Goal: Transaction & Acquisition: Obtain resource

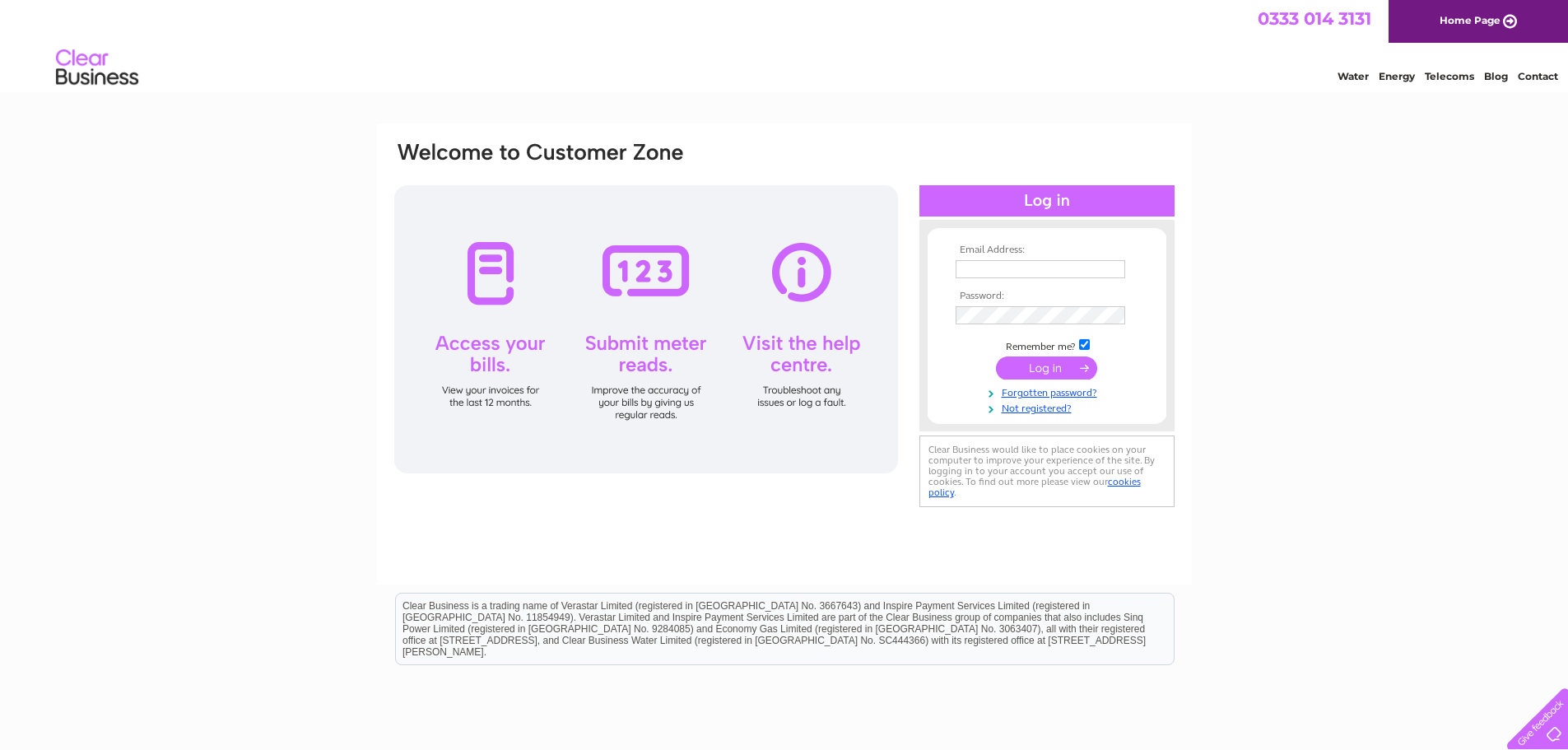
type input "elaine.campbell@savills.com"
click at [1058, 374] on input "submit" at bounding box center [1046, 368] width 101 height 23
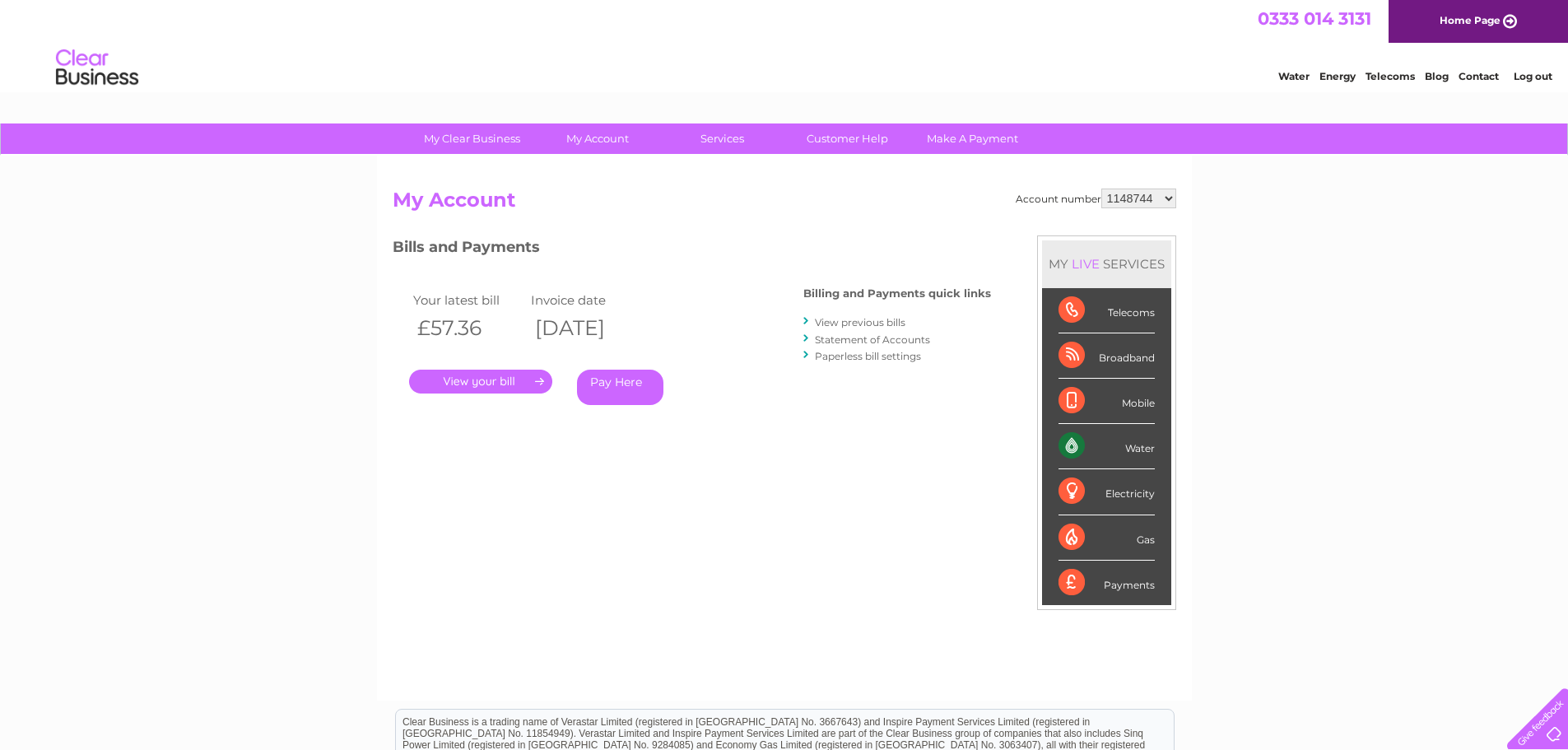
click at [1173, 199] on select "1148744 30290990 30303484 30305787" at bounding box center [1138, 198] width 74 height 20
click at [1382, 319] on div "My Clear Business Login Details My Details My Preferences Link Account My Accou…" at bounding box center [784, 553] width 1568 height 859
click at [485, 385] on link "." at bounding box center [481, 381] width 143 height 24
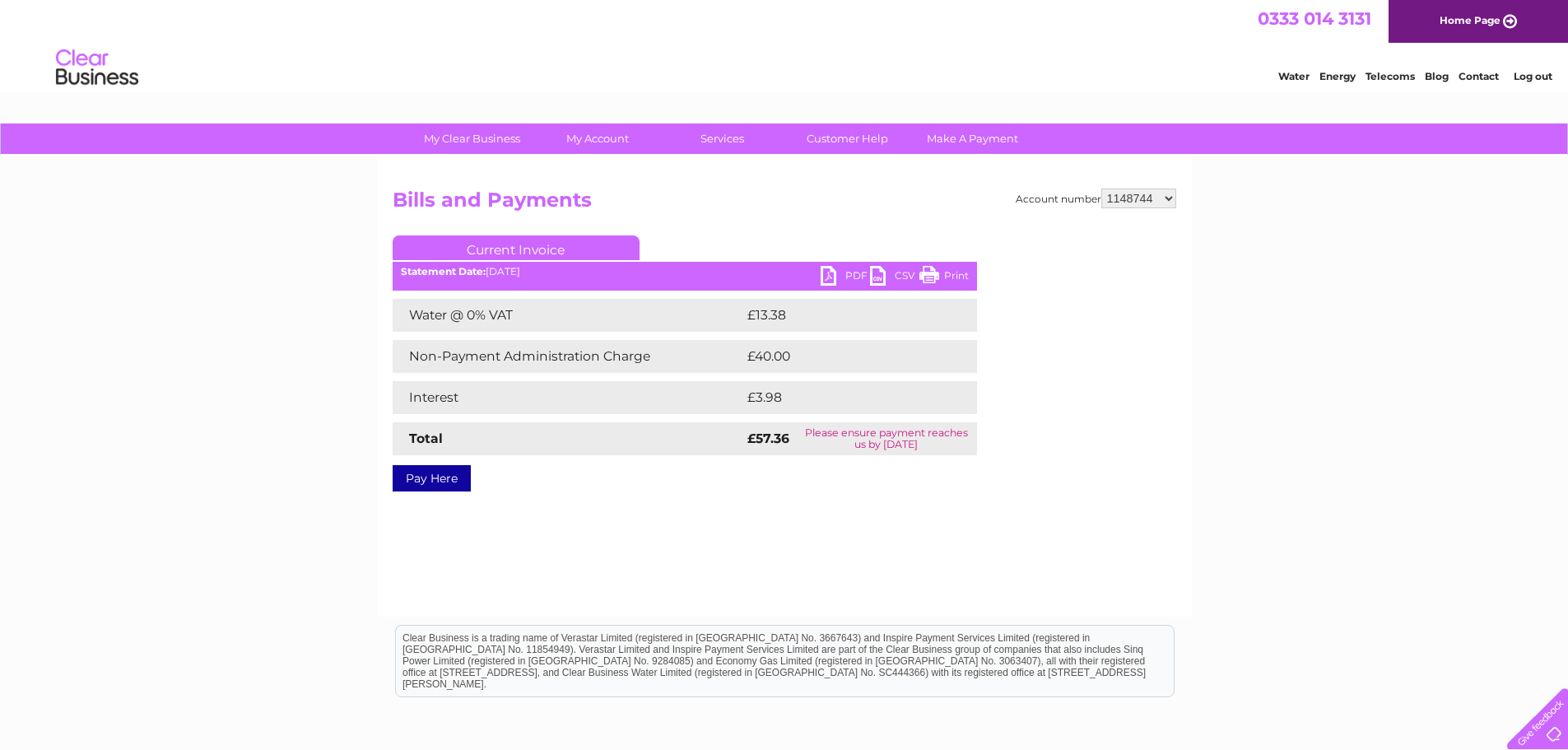
click at [852, 269] on link "PDF" at bounding box center [845, 277] width 49 height 24
click at [1170, 199] on select "1148744 30290990 30303484 30305787" at bounding box center [1138, 198] width 74 height 20
select select "30290990"
click at [1101, 189] on select "1148744 30290990 30303484 30305787" at bounding box center [1138, 198] width 74 height 20
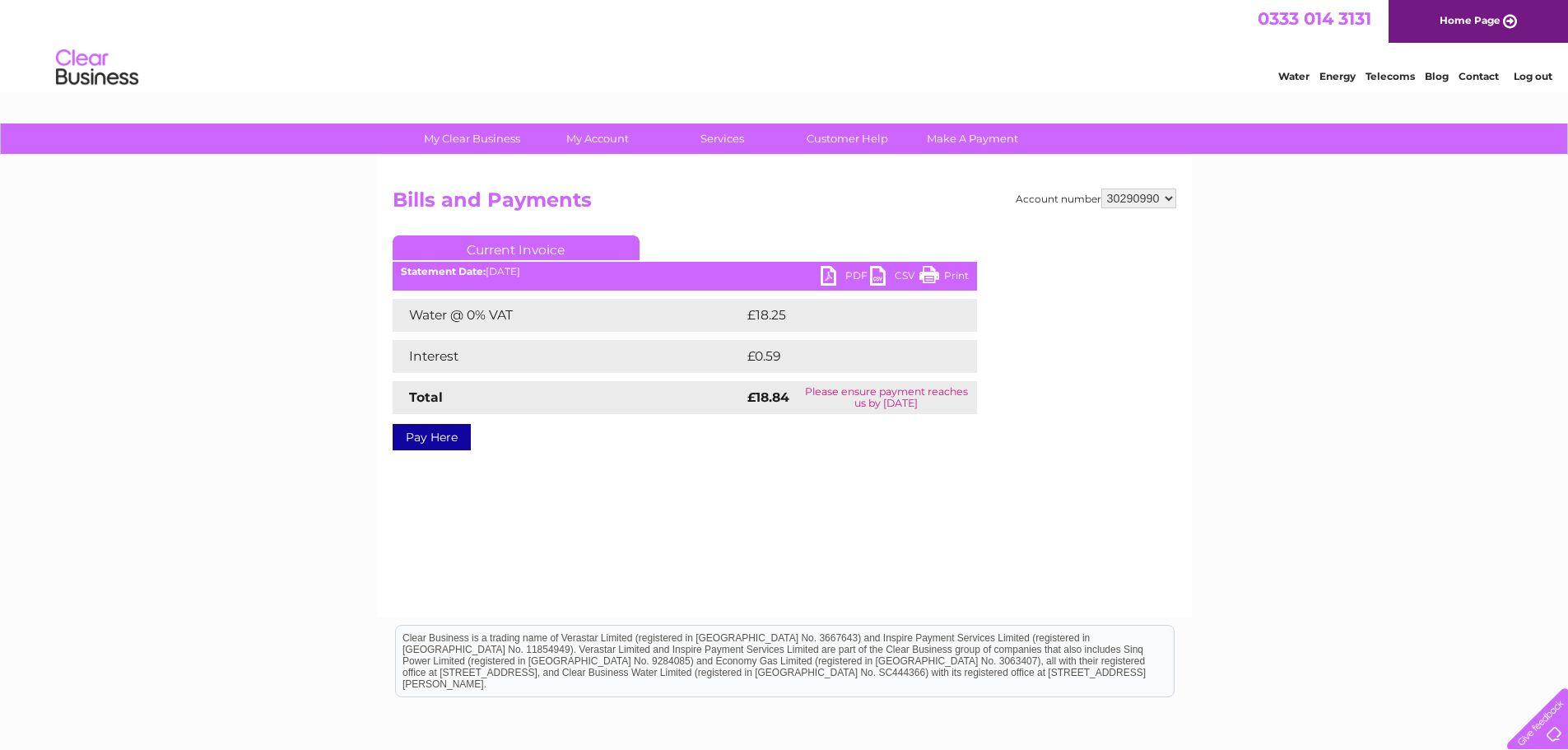
click at [851, 275] on link "PDF" at bounding box center [845, 277] width 49 height 24
click at [1173, 200] on select "1148744 30290990 30303484 30305787" at bounding box center [1138, 198] width 74 height 20
select select "30303484"
click at [1101, 189] on select "1148744 30290990 30303484 30305787" at bounding box center [1138, 198] width 74 height 20
click at [1171, 199] on select "1148744 30290990 30303484 30305787" at bounding box center [1138, 198] width 74 height 20
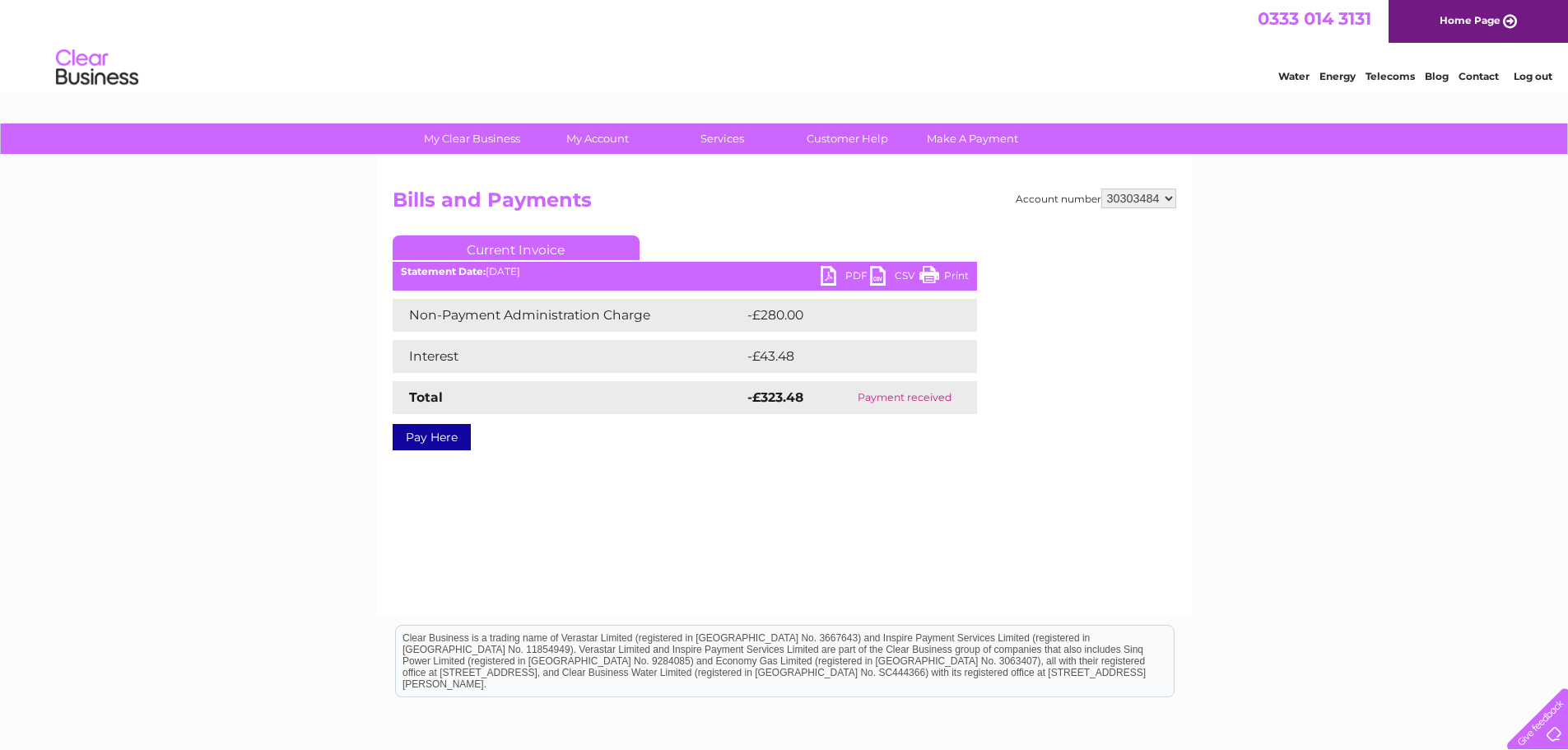
select select "30305787"
click at [1101, 189] on select "1148744 30290990 30303484 30305787" at bounding box center [1138, 198] width 74 height 20
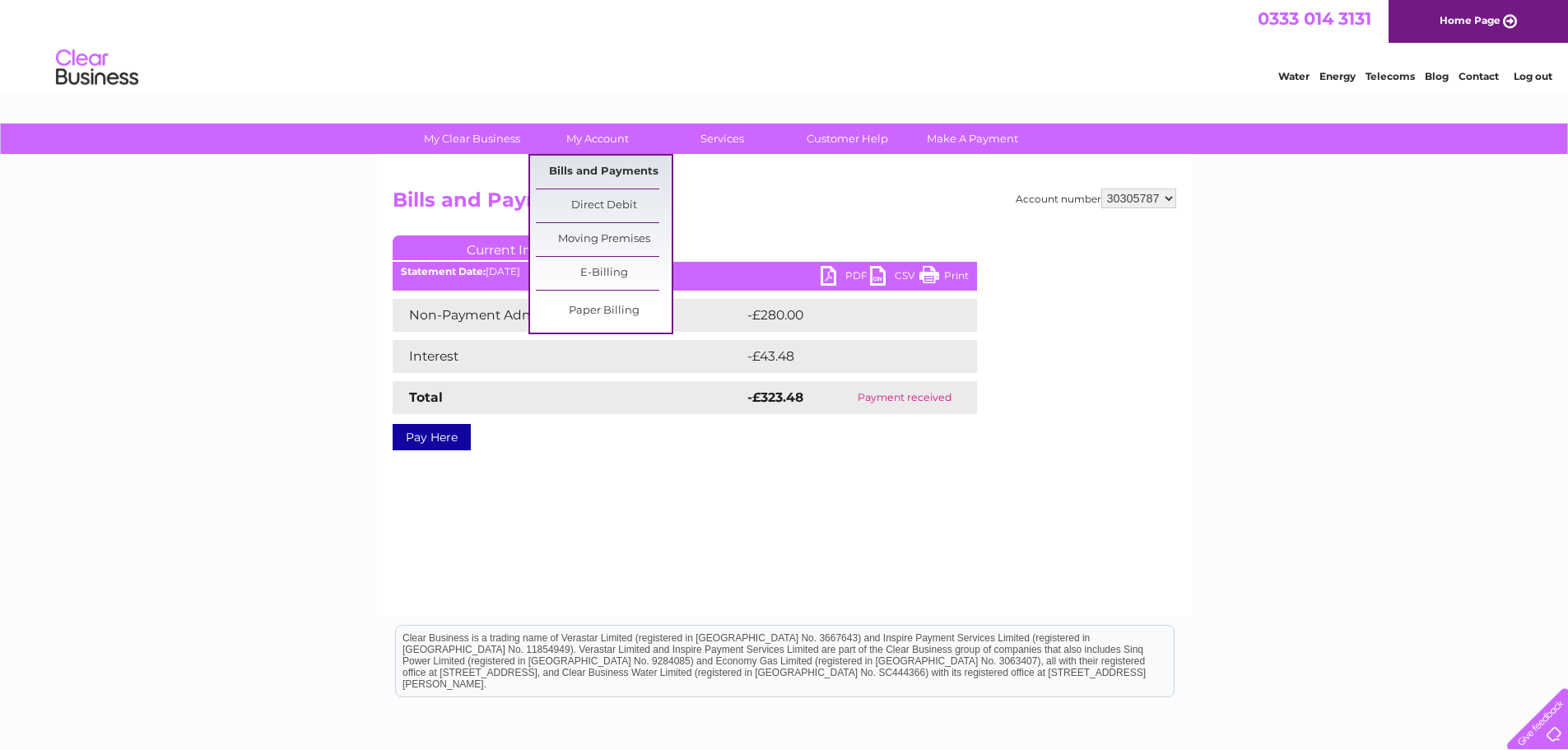
click at [610, 175] on link "Bills and Payments" at bounding box center [603, 172] width 136 height 33
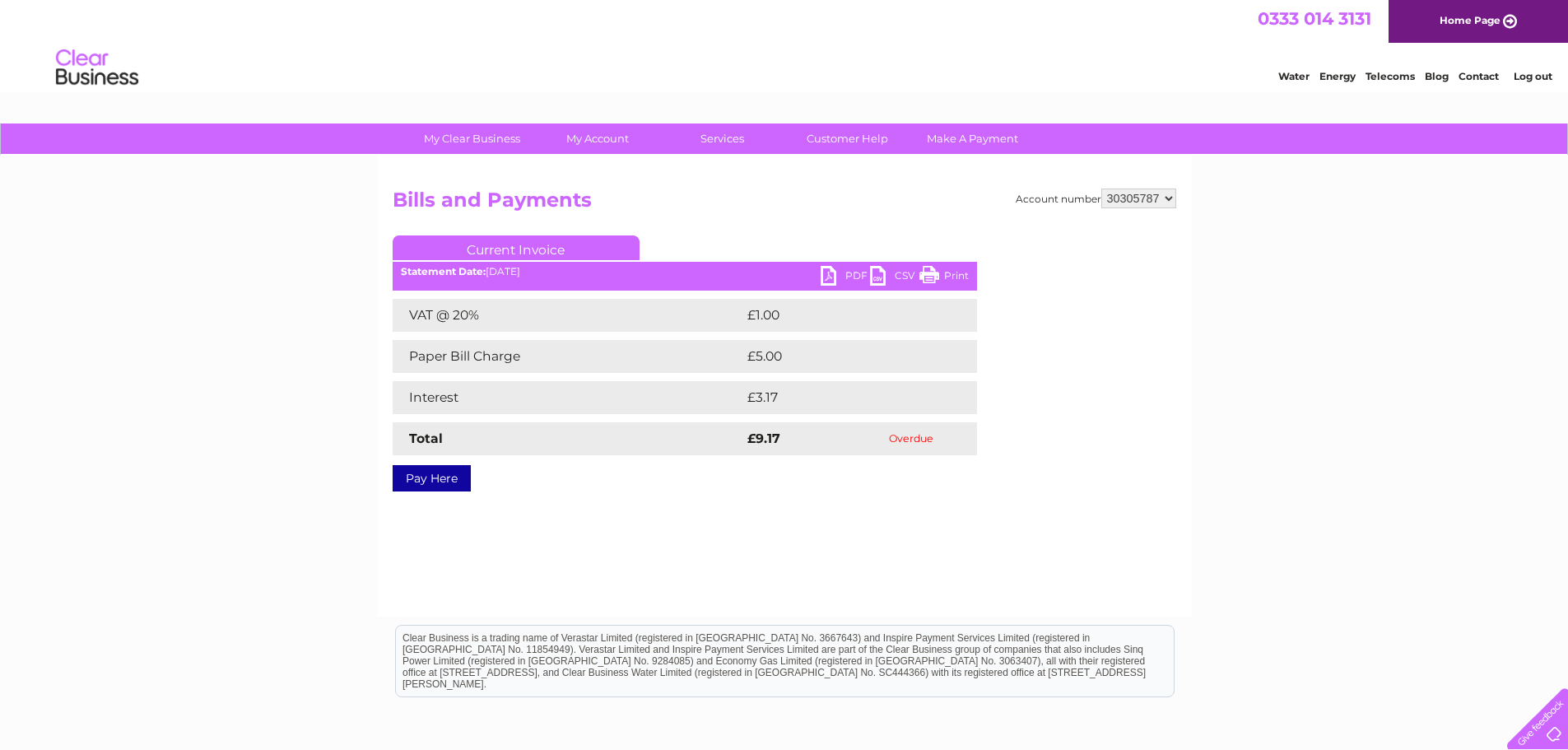
click at [1169, 201] on select "1148744 30290990 30303484 30305787" at bounding box center [1138, 198] width 74 height 20
select select "30303484"
click at [1101, 189] on select "1148744 30290990 30303484 30305787" at bounding box center [1138, 198] width 74 height 20
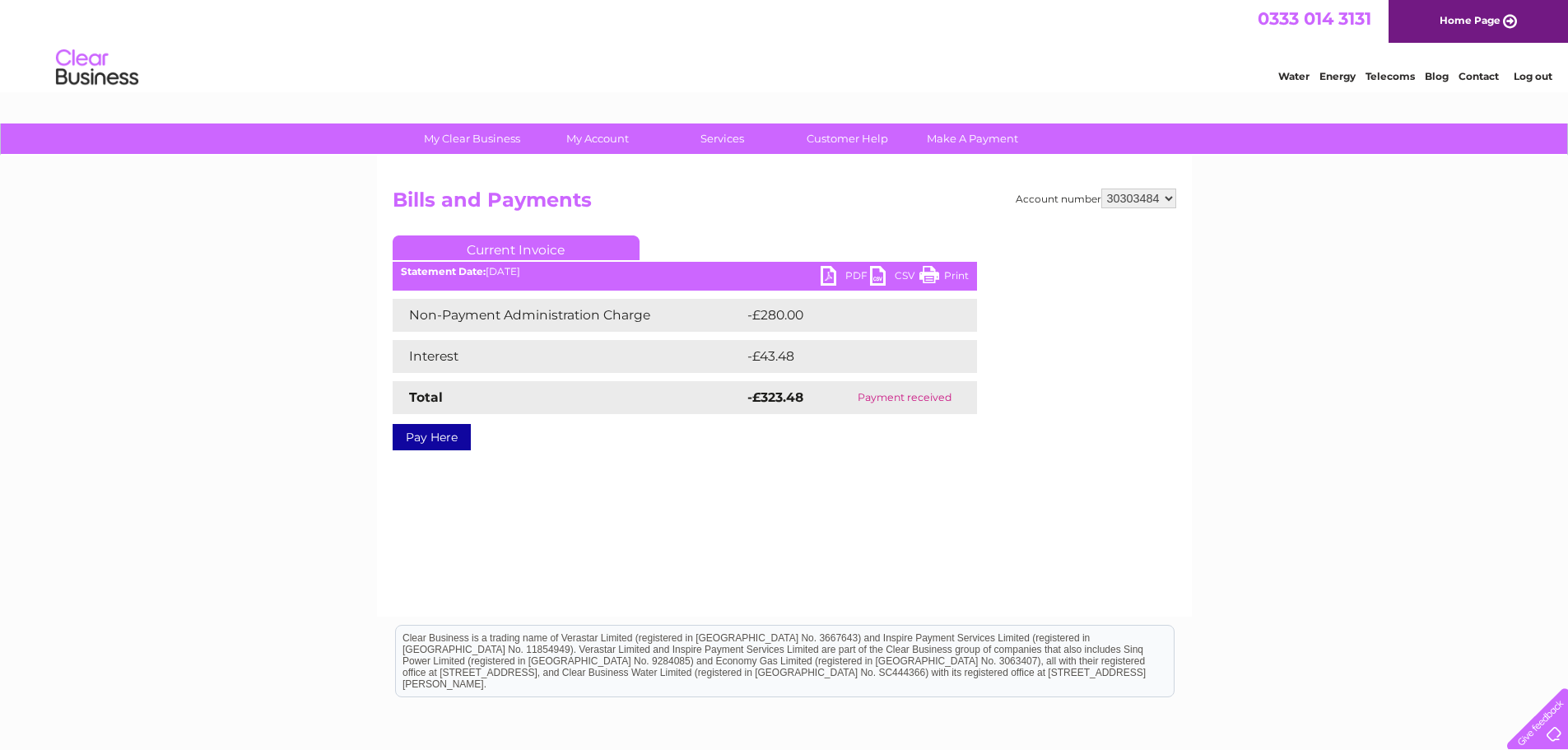
click at [1167, 202] on select "1148744 30290990 30303484 30305787" at bounding box center [1138, 198] width 74 height 20
select select "30305787"
click at [1101, 189] on select "1148744 30290990 30303484 30305787" at bounding box center [1138, 198] width 74 height 20
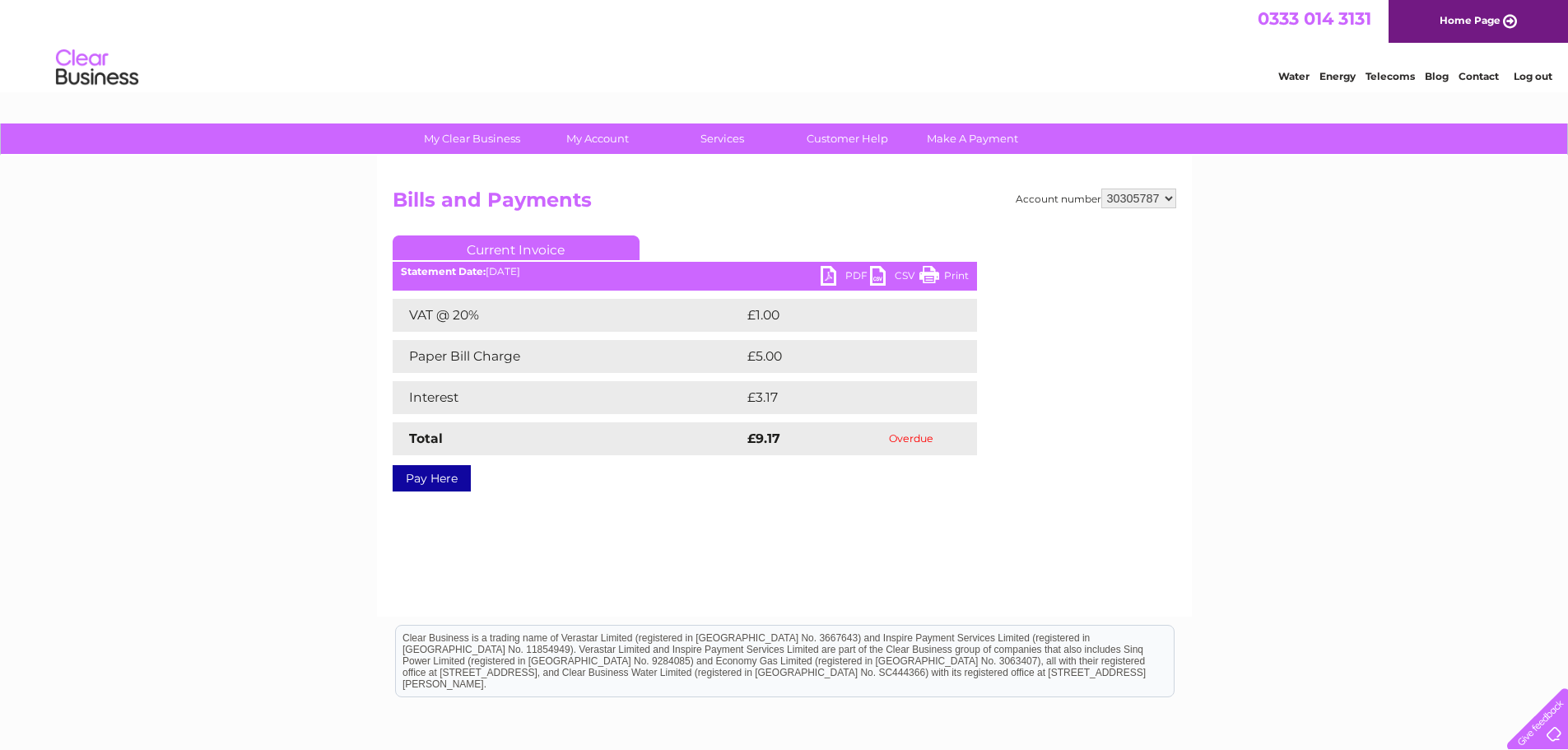
click at [854, 279] on link "PDF" at bounding box center [845, 277] width 49 height 24
click at [1167, 194] on select "1148744 30290990 30303484 30305787" at bounding box center [1138, 198] width 74 height 20
click at [1177, 201] on div "Account number 1148744 30290990 30303484 30305787 Bills and Payments Current In…" at bounding box center [784, 386] width 815 height 461
click at [1169, 200] on select "1148744 30290990 30303484 30305787" at bounding box center [1138, 198] width 74 height 20
select select "1148744"
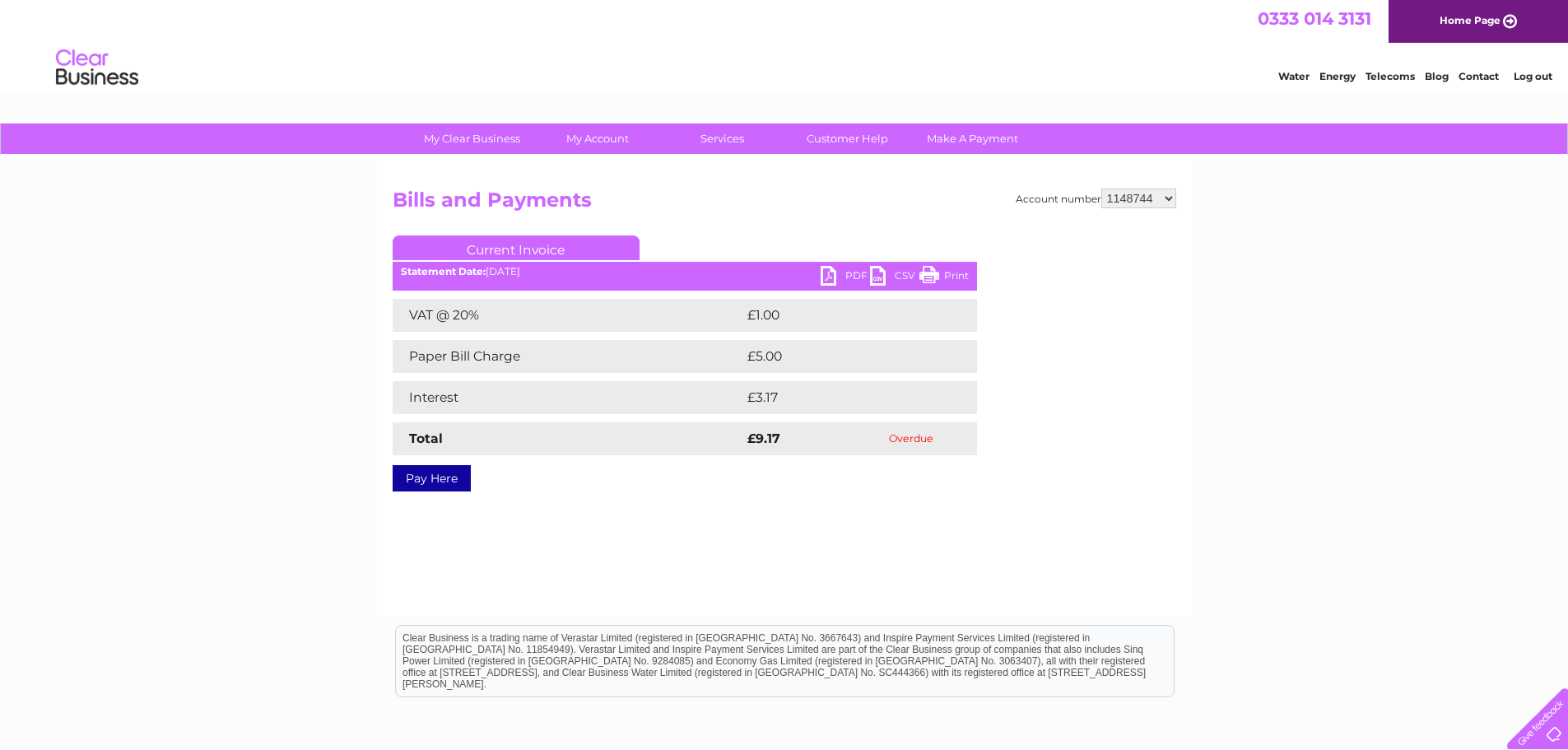
click at [1101, 189] on select "1148744 30290990 30303484 30305787" at bounding box center [1138, 198] width 74 height 20
